Goal: Task Accomplishment & Management: Manage account settings

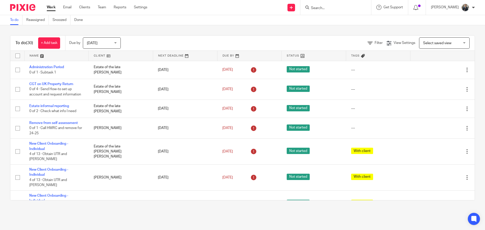
click at [337, 9] on input "Search" at bounding box center [332, 8] width 45 height 5
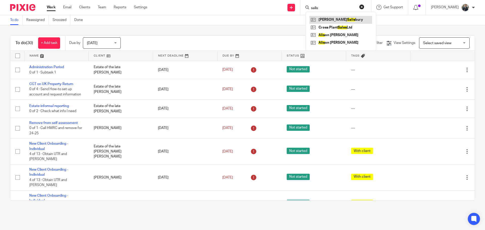
type input "salis"
click at [338, 20] on link at bounding box center [340, 20] width 63 height 8
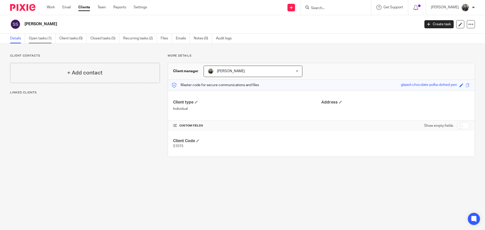
click at [39, 39] on link "Open tasks (1)" at bounding box center [42, 39] width 27 height 10
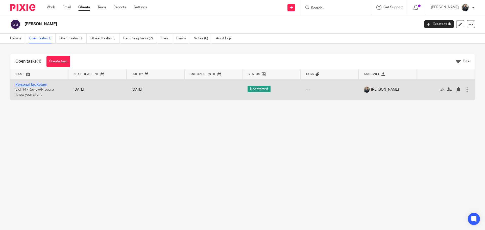
click at [34, 85] on link "Personal Tax Return" at bounding box center [31, 85] width 32 height 4
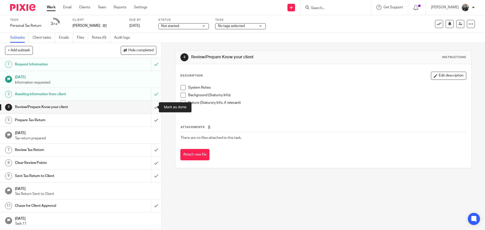
click at [153, 107] on input "submit" at bounding box center [80, 107] width 161 height 13
click at [153, 119] on input "submit" at bounding box center [80, 120] width 161 height 13
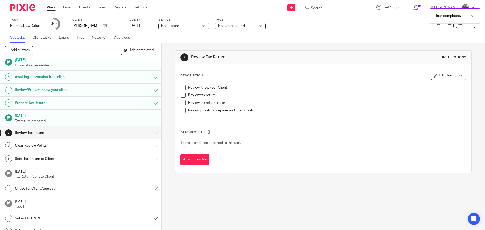
scroll to position [25, 0]
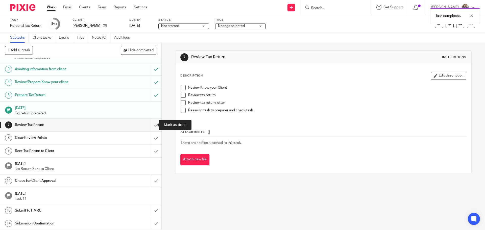
click at [153, 126] on input "submit" at bounding box center [80, 125] width 161 height 13
click at [150, 139] on input "submit" at bounding box center [80, 138] width 161 height 13
click at [150, 147] on input "submit" at bounding box center [80, 151] width 161 height 13
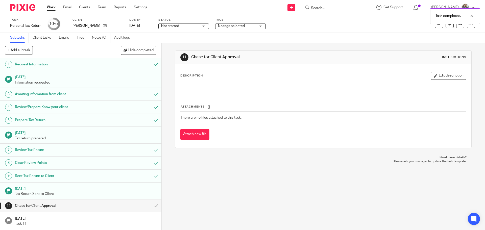
click at [29, 7] on img at bounding box center [22, 7] width 25 height 7
